Goal: Find specific page/section: Find specific page/section

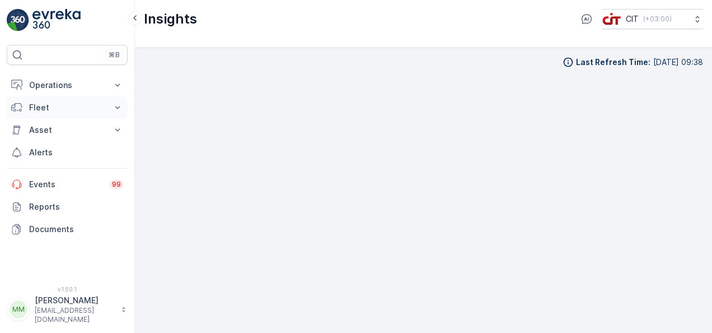
click at [109, 103] on button "Fleet" at bounding box center [67, 107] width 121 height 22
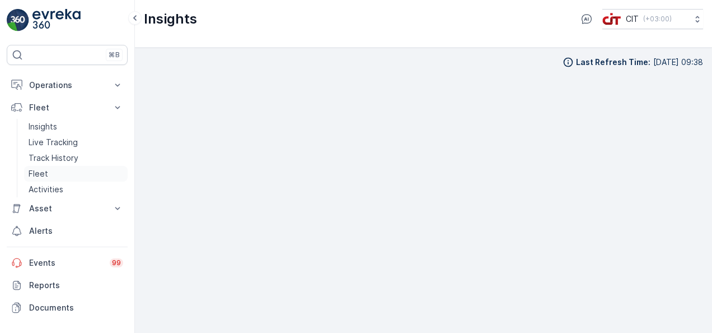
click at [72, 172] on link "Fleet" at bounding box center [76, 174] width 104 height 16
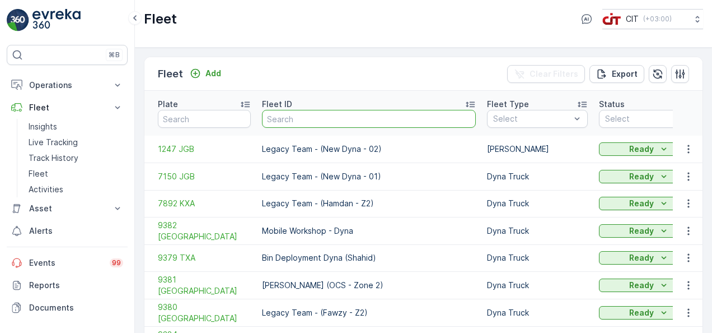
click at [279, 114] on input "text" at bounding box center [369, 119] width 214 height 18
type input "swee"
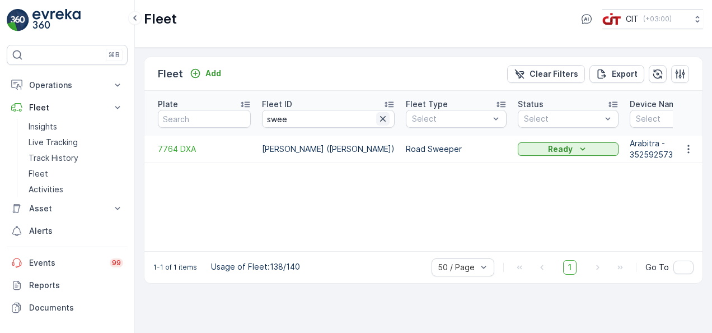
click at [377, 115] on icon "button" at bounding box center [382, 118] width 11 height 11
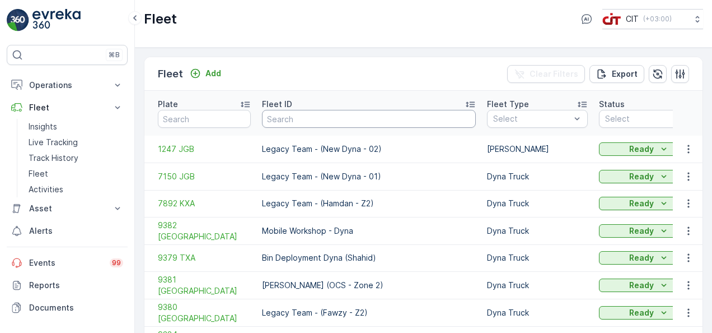
click at [375, 115] on input "text" at bounding box center [369, 119] width 214 height 18
type input "jetwas"
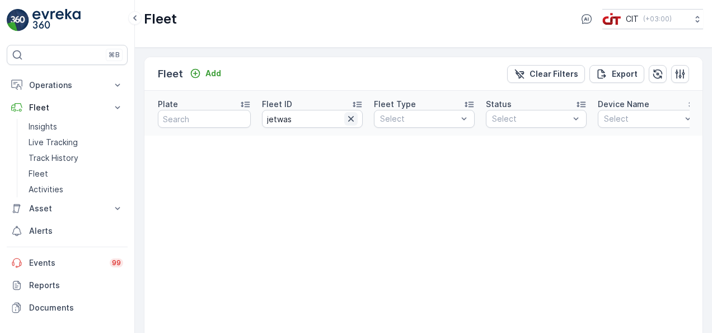
click at [352, 113] on icon "button" at bounding box center [351, 118] width 11 height 11
click at [352, 112] on input "text" at bounding box center [312, 119] width 101 height 18
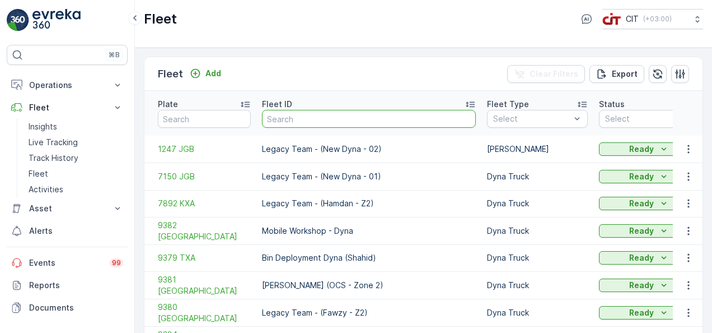
click at [352, 112] on input "text" at bounding box center [369, 119] width 214 height 18
type input "munir"
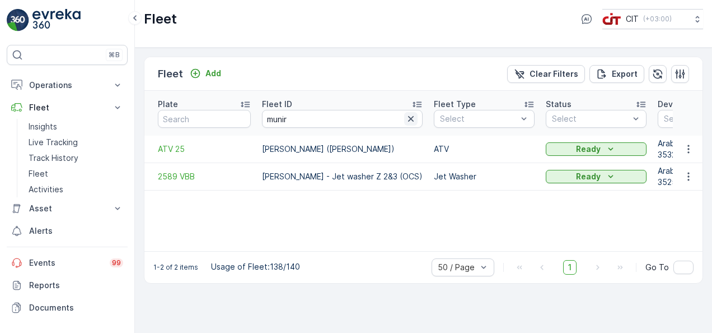
click at [405, 114] on icon "button" at bounding box center [410, 118] width 11 height 11
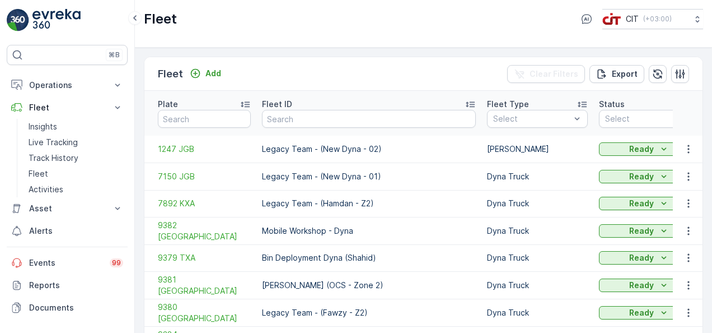
click at [393, 114] on input "text" at bounding box center [369, 119] width 214 height 18
type input "rana"
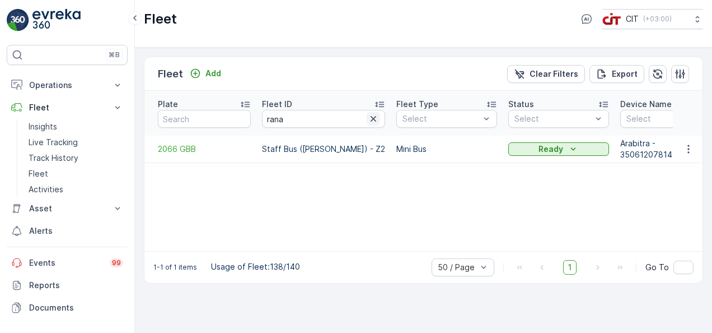
click at [371, 116] on icon "button" at bounding box center [374, 119] width 6 height 6
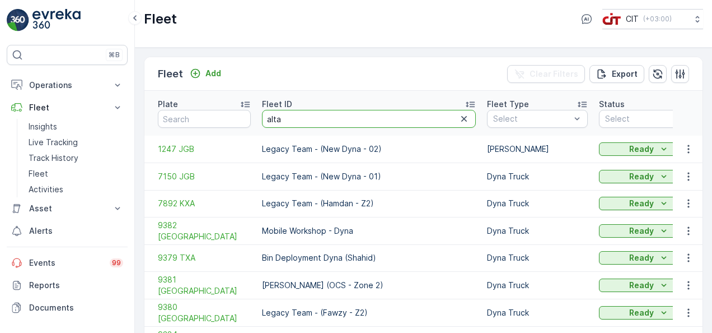
type input "[PERSON_NAME]"
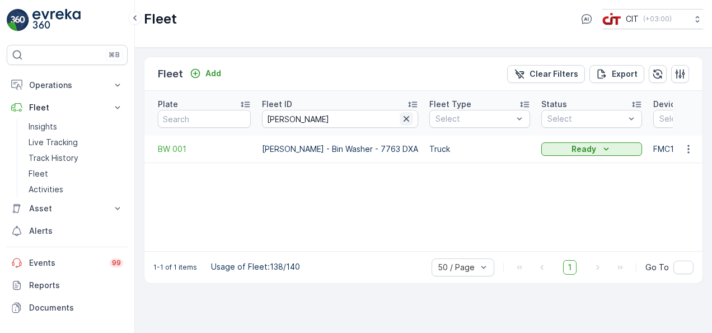
click at [404, 116] on icon "button" at bounding box center [407, 119] width 6 height 6
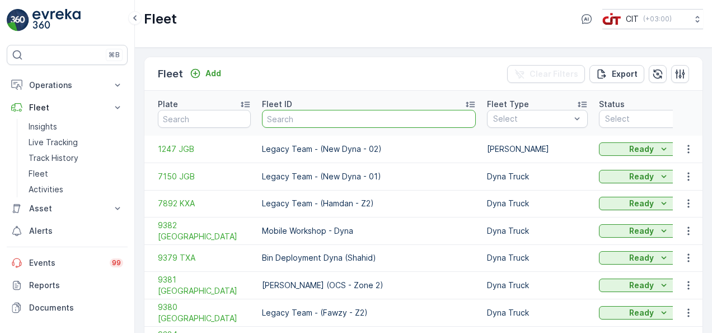
click at [362, 114] on input "text" at bounding box center [369, 119] width 214 height 18
type input "rel 5"
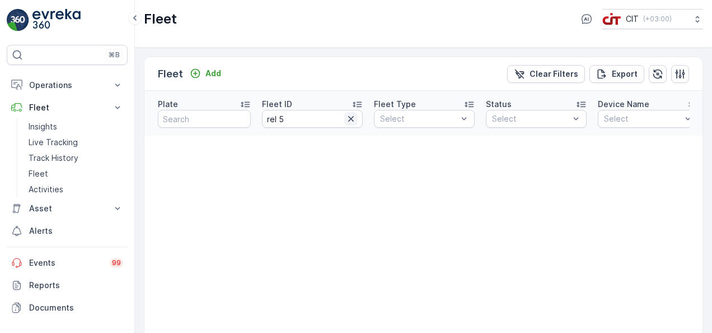
click at [351, 114] on icon "button" at bounding box center [351, 118] width 11 height 11
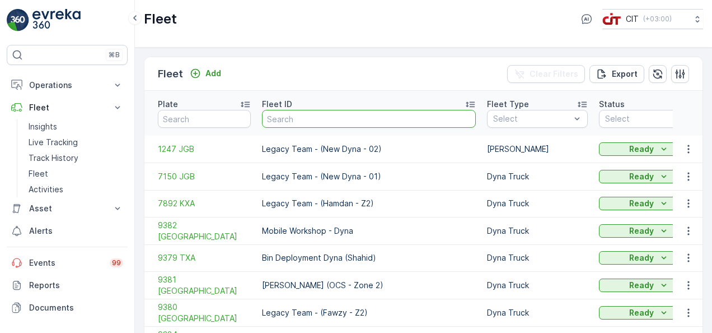
click at [351, 114] on input "text" at bounding box center [369, 119] width 214 height 18
type input "6654"
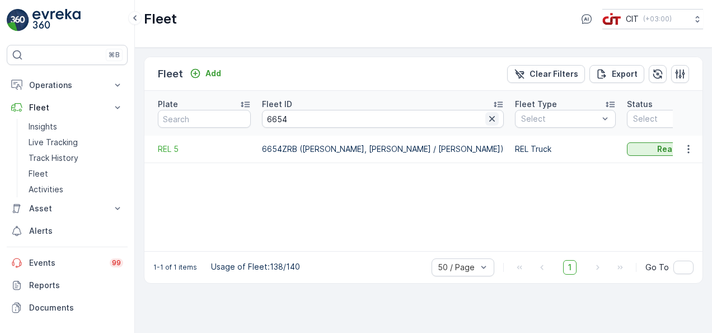
click at [489, 116] on icon "button" at bounding box center [492, 119] width 6 height 6
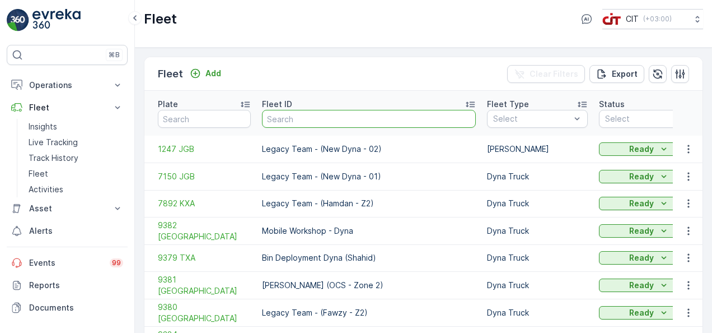
click at [369, 112] on input "text" at bounding box center [369, 119] width 214 height 18
type input "shahid"
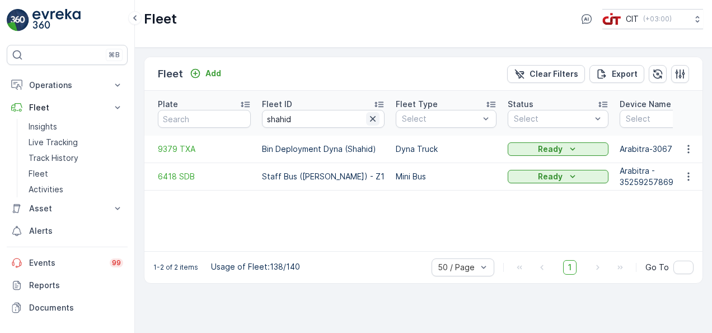
click at [370, 116] on icon "button" at bounding box center [373, 119] width 6 height 6
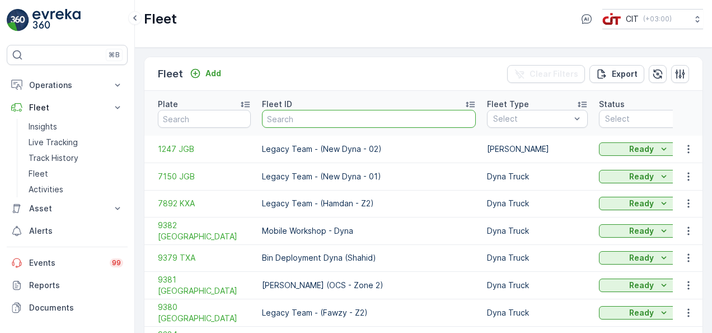
click at [363, 112] on input "text" at bounding box center [369, 119] width 214 height 18
type input "ahsan"
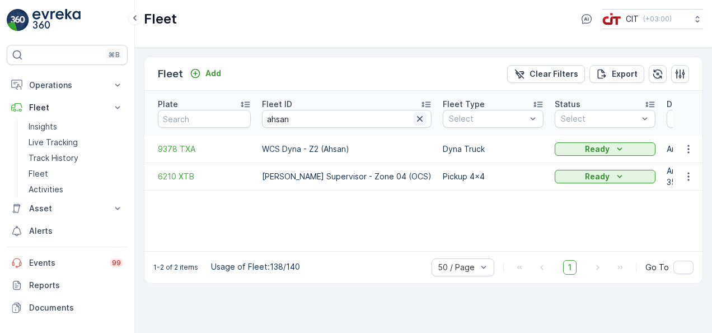
click at [414, 113] on icon "button" at bounding box center [419, 118] width 11 height 11
click at [402, 113] on input "text" at bounding box center [347, 119] width 170 height 18
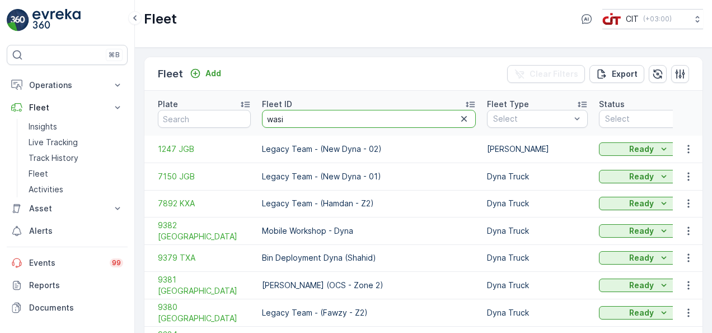
type input "wasit"
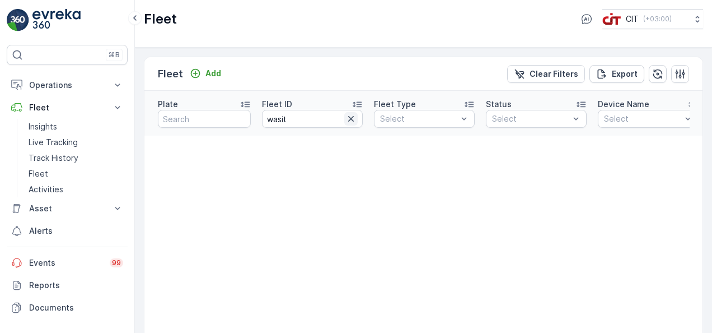
click at [353, 115] on icon "button" at bounding box center [351, 118] width 11 height 11
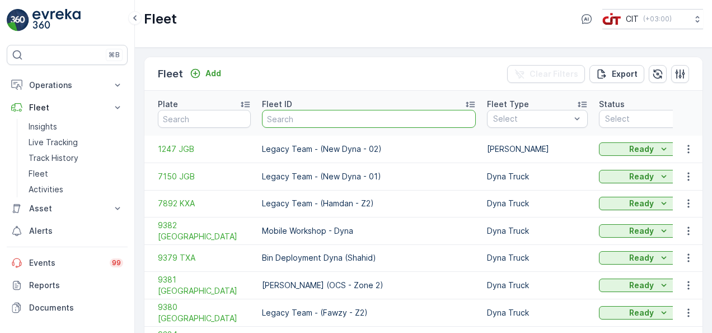
click at [353, 115] on input "text" at bounding box center [369, 119] width 214 height 18
type input "wasi"
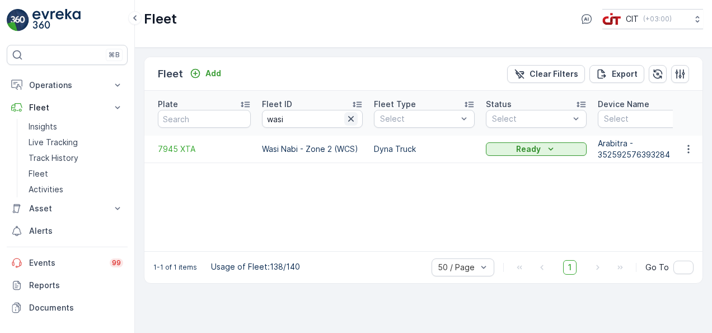
click at [350, 116] on icon "button" at bounding box center [351, 119] width 6 height 6
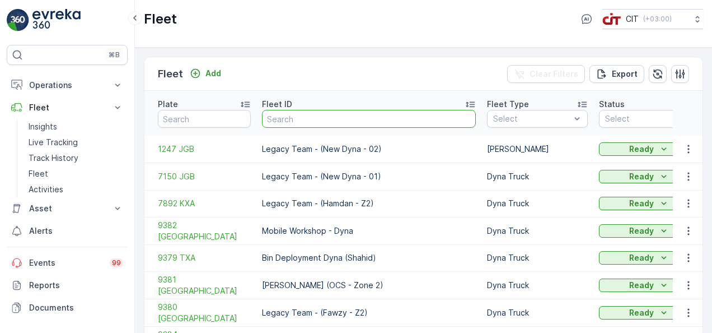
click at [335, 113] on input "text" at bounding box center [369, 119] width 214 height 18
type input "[PERSON_NAME]"
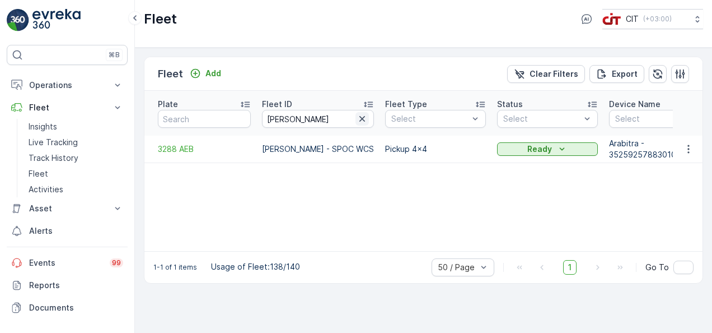
click at [357, 113] on icon "button" at bounding box center [362, 118] width 11 height 11
type input "[PERSON_NAME]"
click at [351, 113] on icon "button" at bounding box center [356, 118] width 11 height 11
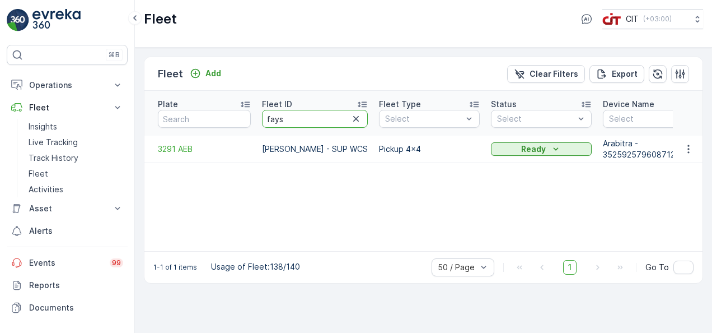
type input "faysa"
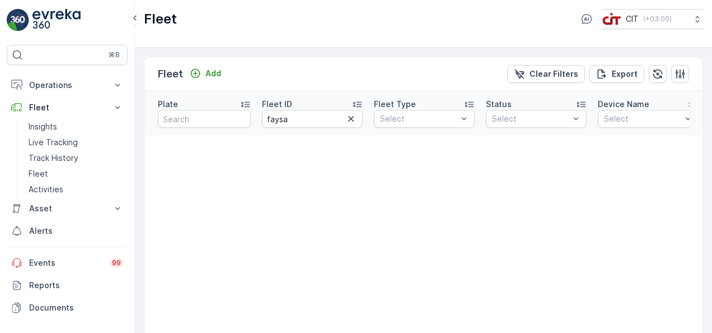
click at [348, 113] on icon "button" at bounding box center [351, 118] width 11 height 11
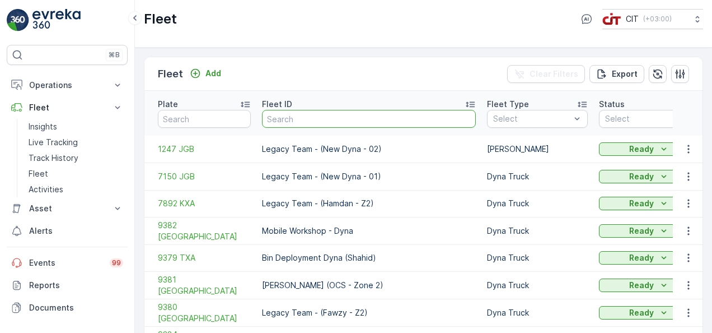
click at [348, 113] on input "text" at bounding box center [369, 119] width 214 height 18
type input "pick"
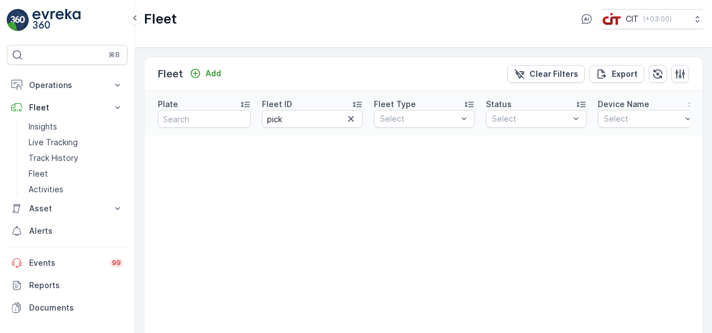
click at [348, 113] on icon "button" at bounding box center [351, 118] width 11 height 11
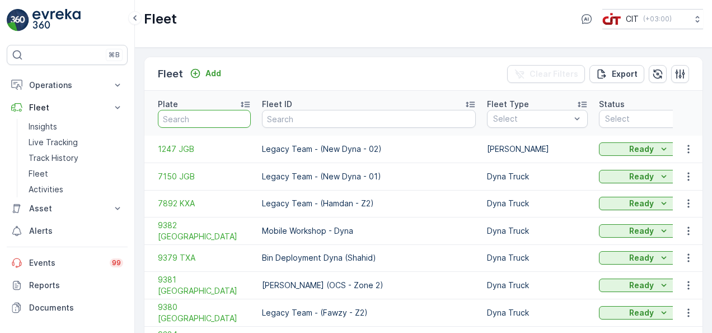
click at [232, 110] on input "text" at bounding box center [204, 119] width 93 height 18
type input "32"
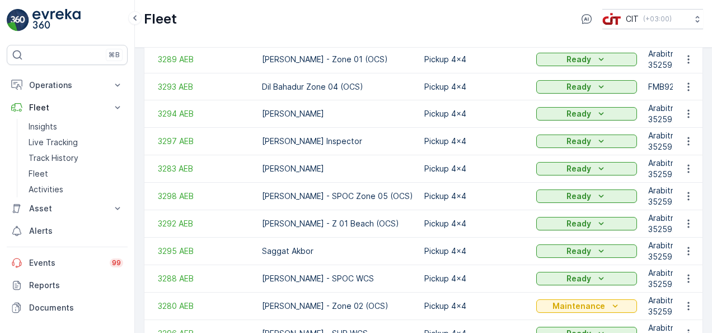
scroll to position [358, 0]
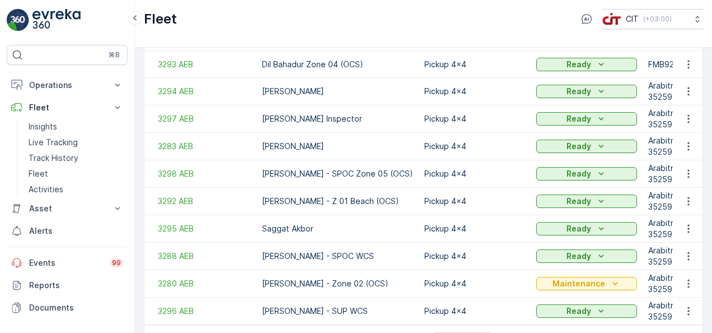
click at [496, 253] on td "Pickup 4x4" at bounding box center [475, 255] width 112 height 27
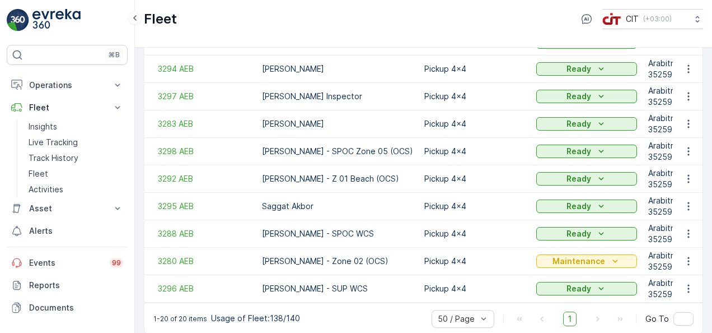
scroll to position [382, 0]
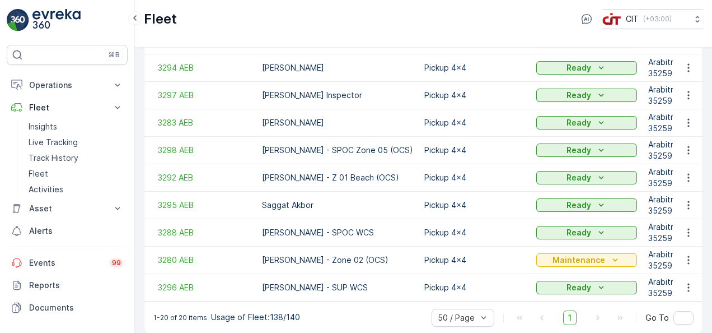
click at [246, 274] on td "3296 AEB" at bounding box center [200, 287] width 112 height 27
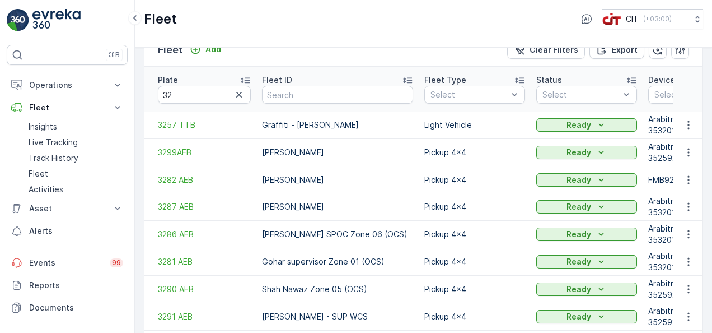
scroll to position [24, 0]
